Goal: Information Seeking & Learning: Learn about a topic

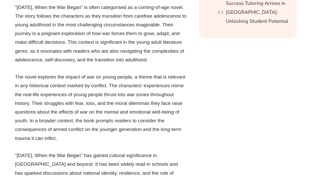
scroll to position [805, 0]
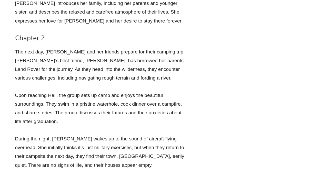
scroll to position [1290, 0]
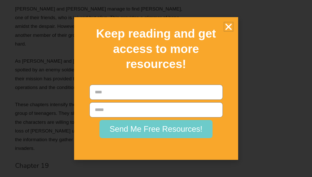
scroll to position [4219, 0]
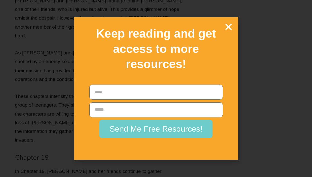
click at [227, 24] on icon "Close" at bounding box center [228, 26] width 9 height 9
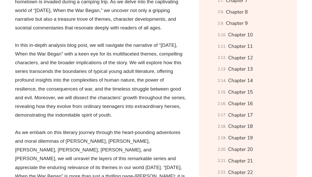
scroll to position [406, 0]
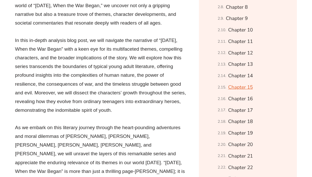
click at [250, 92] on link "Chapter 15" at bounding box center [240, 87] width 25 height 9
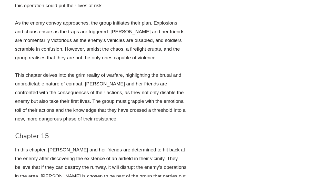
scroll to position [3472, 0]
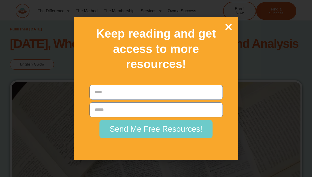
scroll to position [8444, 0]
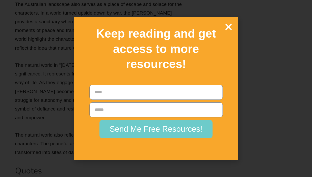
click at [227, 25] on icon "Close" at bounding box center [228, 26] width 9 height 9
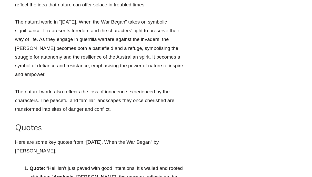
scroll to position [8487, 0]
